Goal: Information Seeking & Learning: Find specific fact

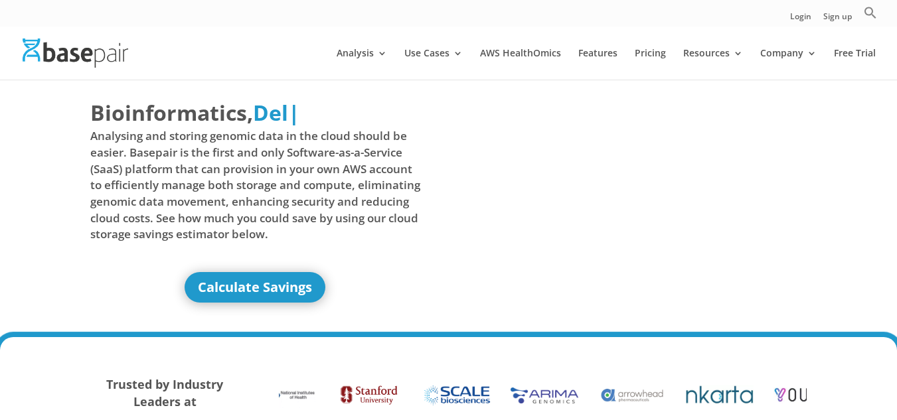
click at [869, 13] on icon "Search" at bounding box center [869, 12] width 13 height 13
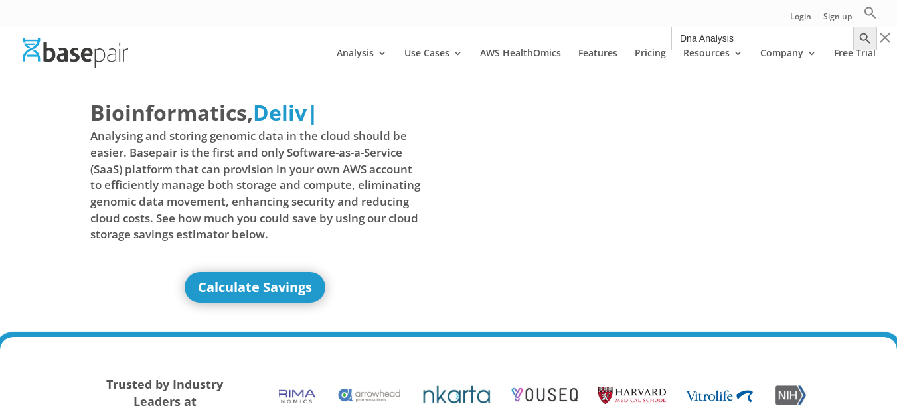
type input "Dna Analysis"
click at [853, 27] on button "Search Button" at bounding box center [865, 39] width 24 height 24
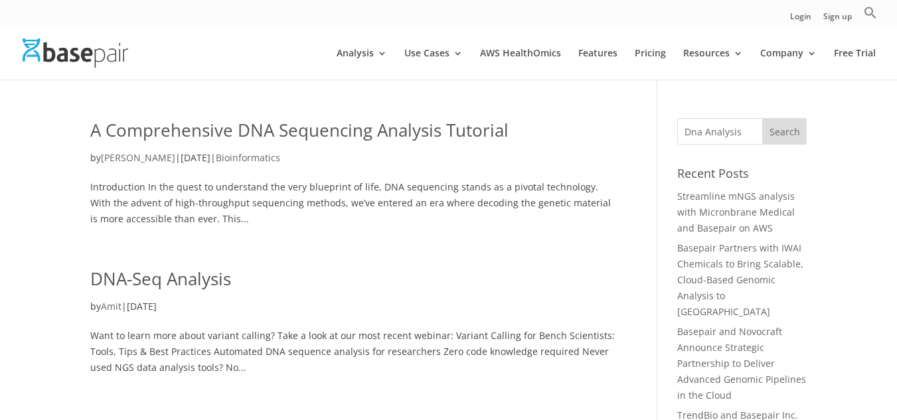
click at [869, 14] on icon "Search" at bounding box center [869, 12] width 13 height 13
click at [783, 38] on input "Search for:" at bounding box center [762, 39] width 182 height 24
type input "DNA Analysis O.J simson"
click at [853, 27] on button "Search Button" at bounding box center [865, 39] width 24 height 24
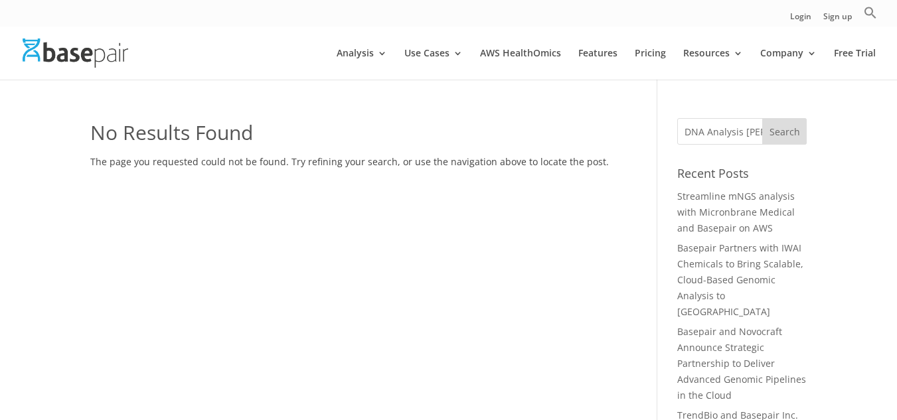
click at [721, 130] on input "DNA Analysis [PERSON_NAME]" at bounding box center [741, 131] width 129 height 27
click at [746, 129] on input "DNA Analysis [PERSON_NAME]" at bounding box center [741, 131] width 129 height 27
click at [744, 129] on input "DNA Analysis O.J simson" at bounding box center [741, 131] width 129 height 27
drag, startPoint x: 744, startPoint y: 129, endPoint x: 803, endPoint y: 137, distance: 59.5
drag, startPoint x: 803, startPoint y: 137, endPoint x: 639, endPoint y: 104, distance: 167.3
